Goal: Transaction & Acquisition: Purchase product/service

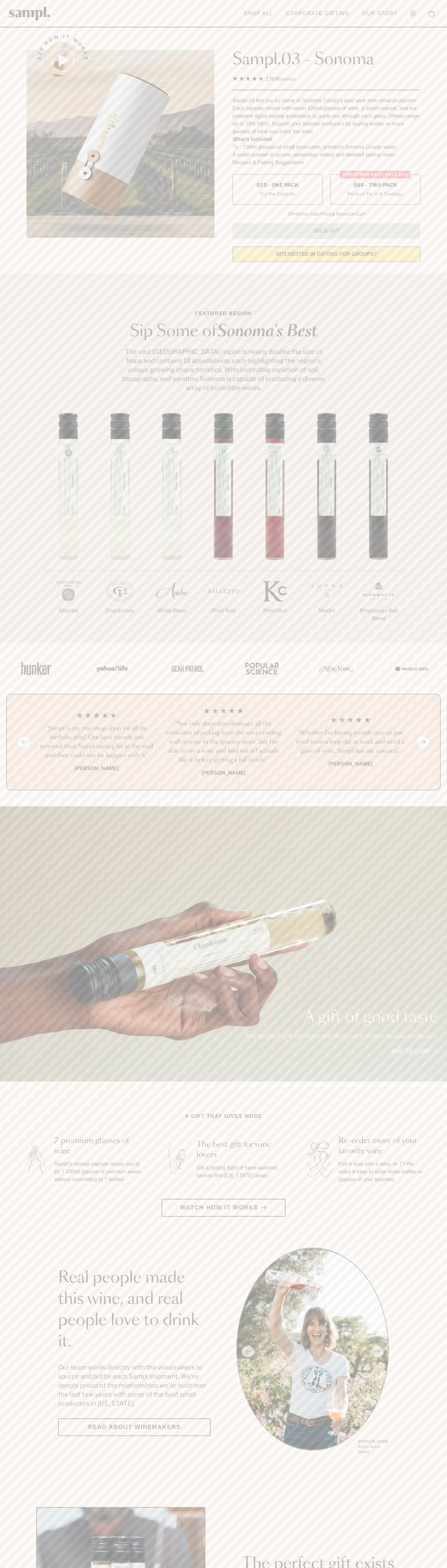
click at [375, 186] on span "$88 - Two Pack" at bounding box center [375, 185] width 44 height 7
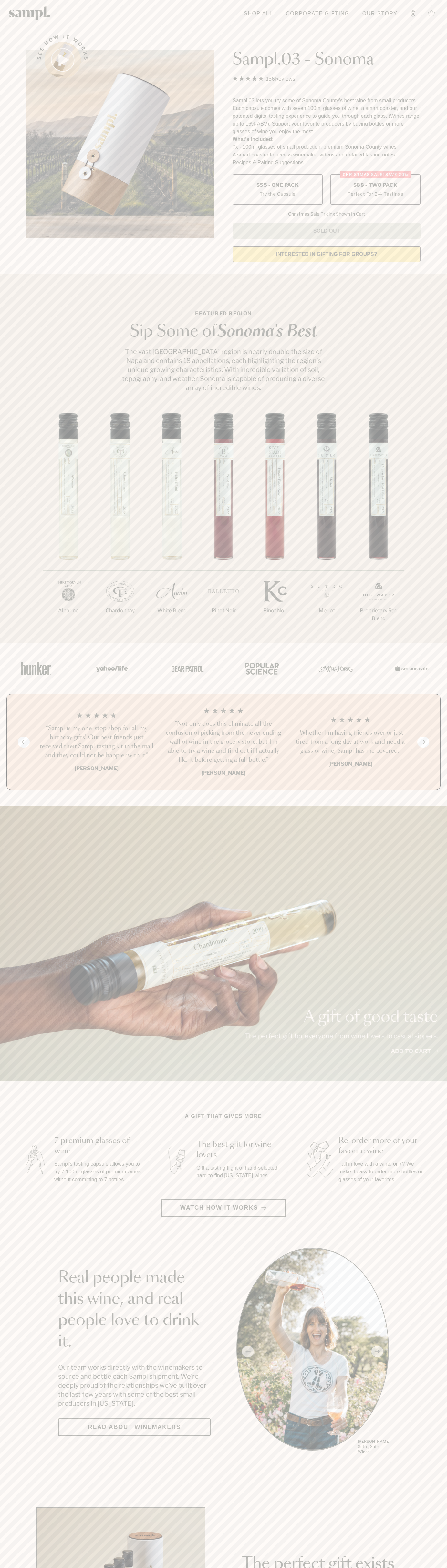
click at [224, 743] on h3 "“Not only does this eliminate all the confusion of picking from the never endin…" at bounding box center [223, 742] width 116 height 45
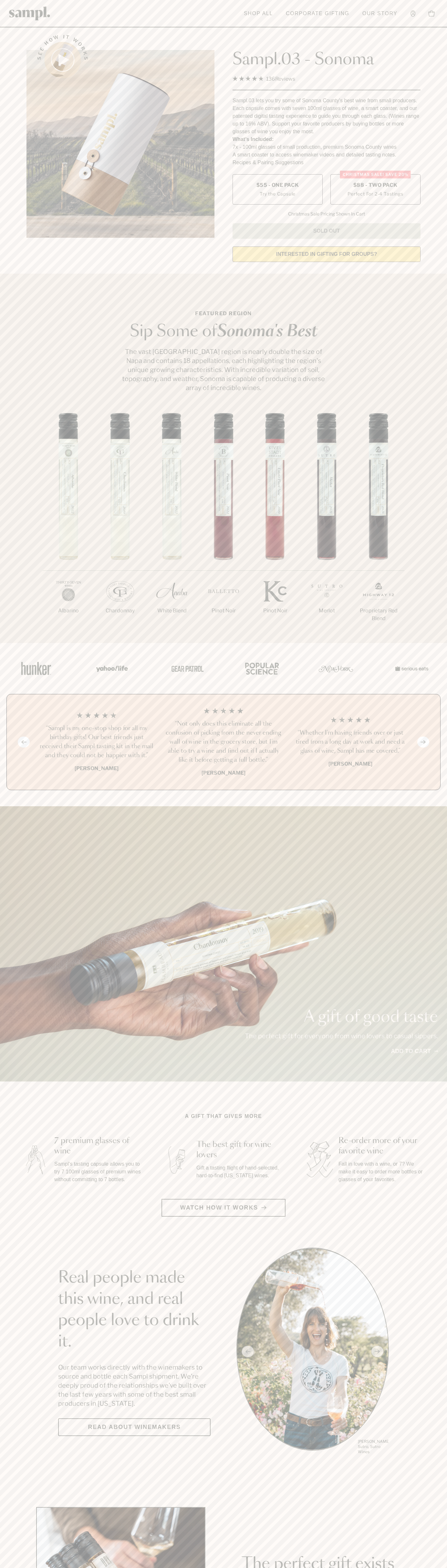
click at [220, 12] on header "Toggle navigation menu Shop All Corporate Gifting Our Story Account Story Shop …" at bounding box center [224, 13] width 447 height 27
click at [74, 1567] on html "Skip to main content Toggle navigation menu Shop All Corporate Gifting Our Stor…" at bounding box center [224, 1513] width 447 height 3026
click at [19, 1307] on section "Real people made this wine, and real people love to drink it. Our team works di…" at bounding box center [224, 1351] width 447 height 208
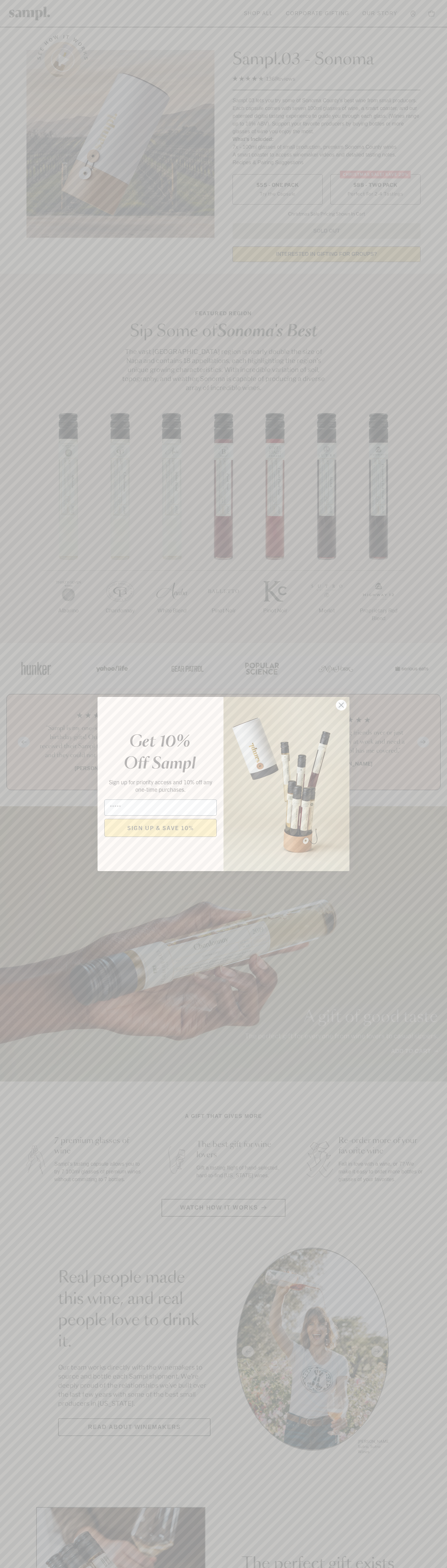
click at [341, 705] on icon "Close dialog" at bounding box center [341, 705] width 4 height 4
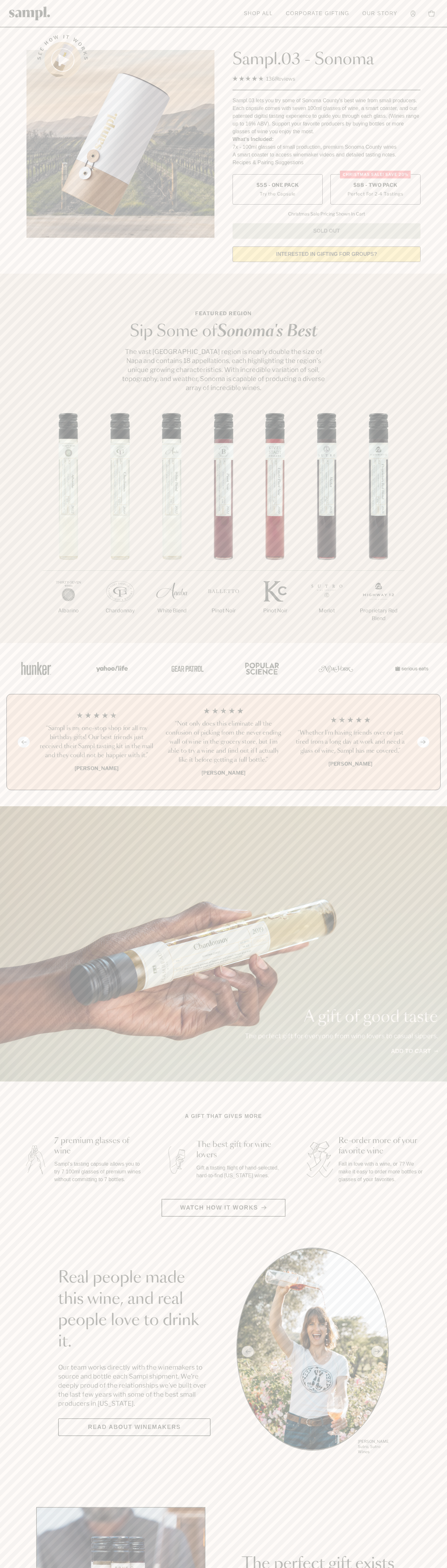
click at [375, 190] on label "Christmas SALE! Save 20% $88 - Two Pack Perfect For 2-4 Tastings" at bounding box center [375, 189] width 90 height 30
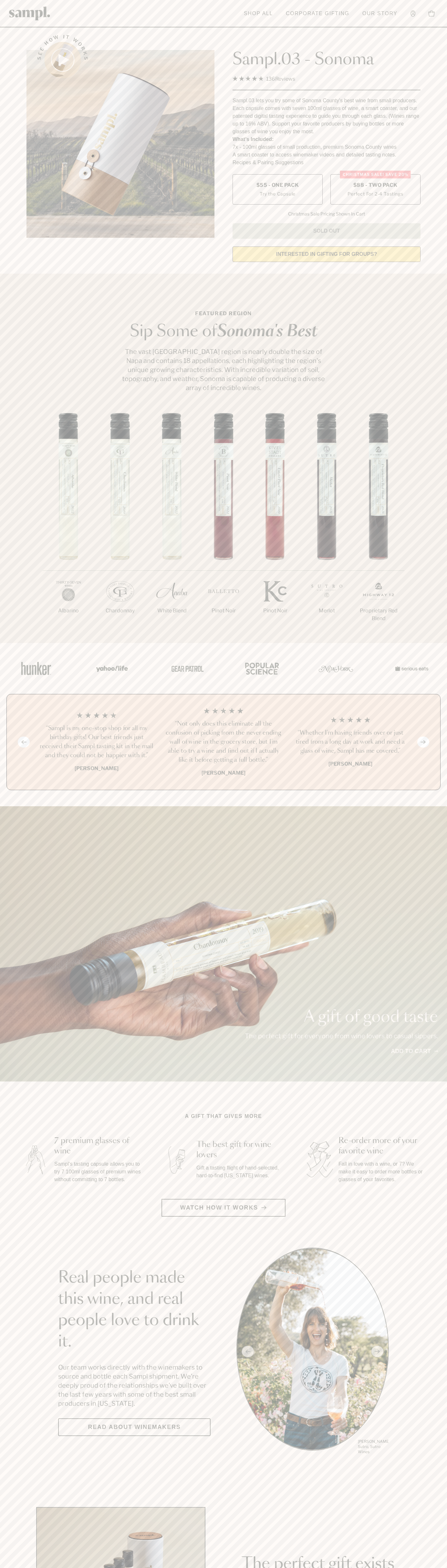
click at [224, 743] on h3 "“Not only does this eliminate all the confusion of picking from the never endin…" at bounding box center [223, 742] width 116 height 45
